Goal: Task Accomplishment & Management: Use online tool/utility

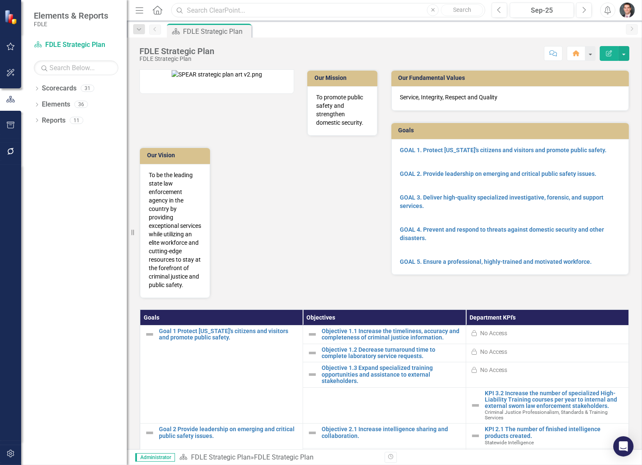
click at [216, 11] on input "text" at bounding box center [328, 10] width 314 height 15
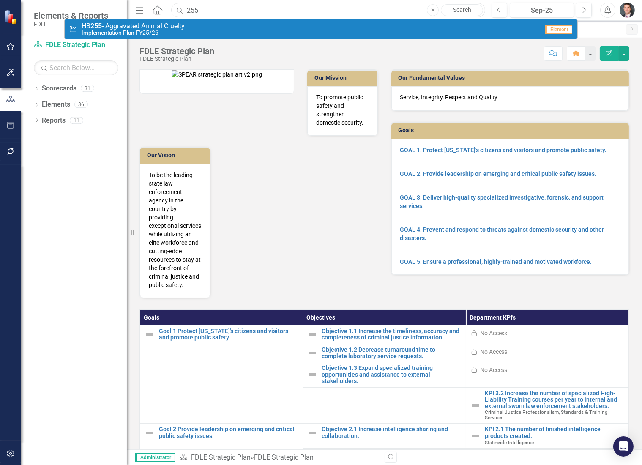
type input "255"
click at [200, 24] on div "Objective HB 255 - Aggravated Animal Cruelty Implementation Plan FY25/26" at bounding box center [304, 29] width 470 height 14
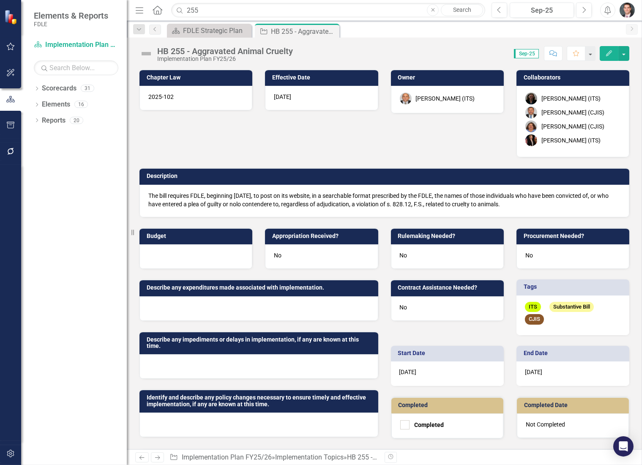
click at [172, 256] on div at bounding box center [195, 256] width 113 height 24
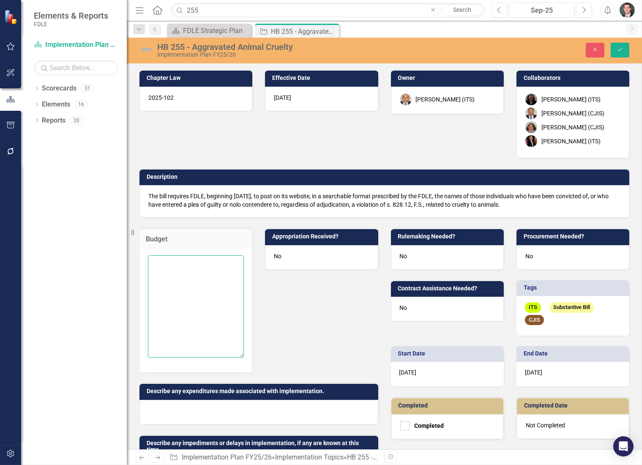
click at [177, 270] on textarea at bounding box center [196, 306] width 96 height 102
type textarea "$0"
click at [624, 51] on button "Save" at bounding box center [619, 50] width 19 height 15
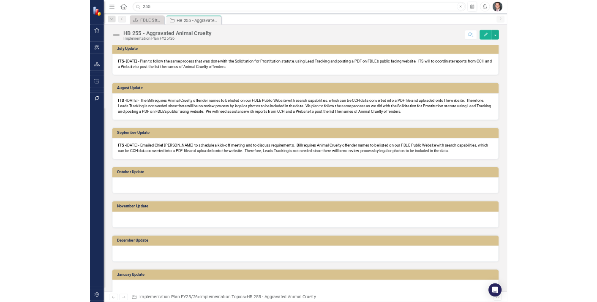
scroll to position [511, 0]
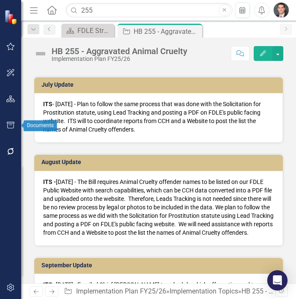
click at [4, 136] on div at bounding box center [10, 136] width 21 height 4
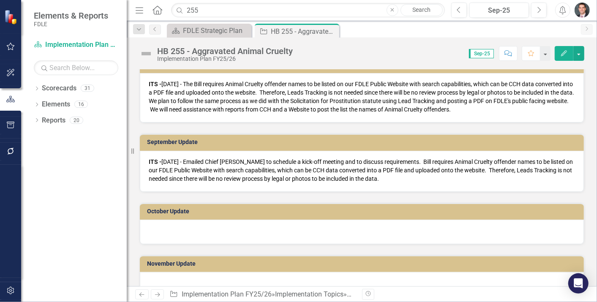
scroll to position [453, 0]
